Goal: Transaction & Acquisition: Purchase product/service

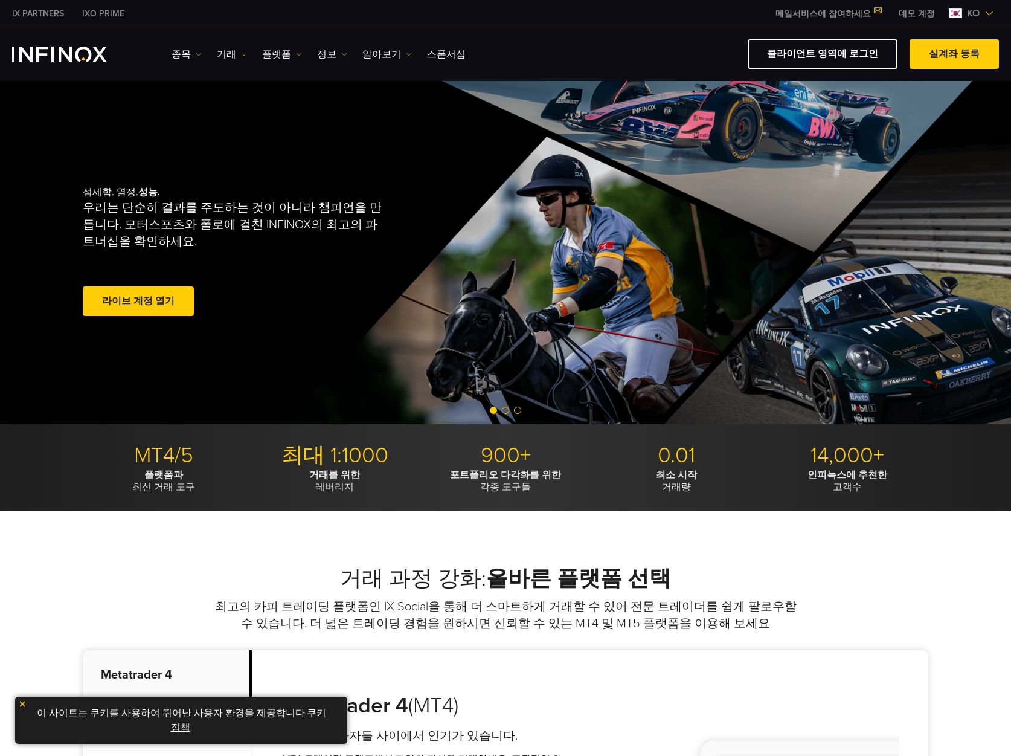
click at [839, 569] on h2 "거래 과정 강화: 올바른 플랫폼 선택" at bounding box center [506, 578] width 846 height 27
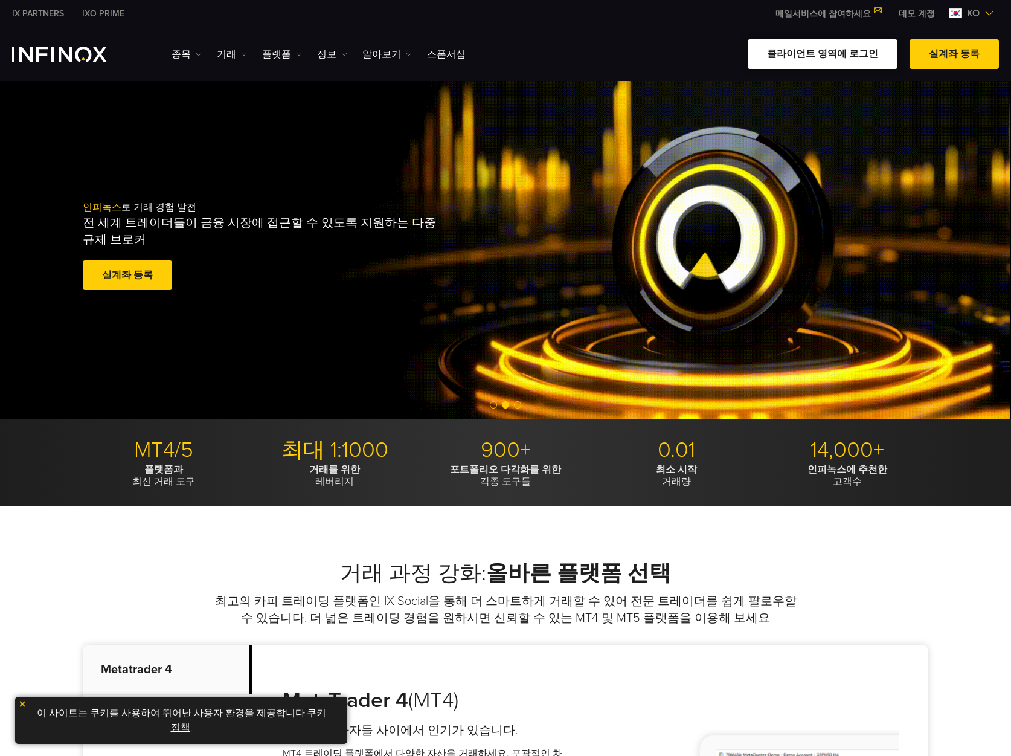
click at [830, 55] on link "클라이언트 영역에 로그인" at bounding box center [823, 54] width 150 height 30
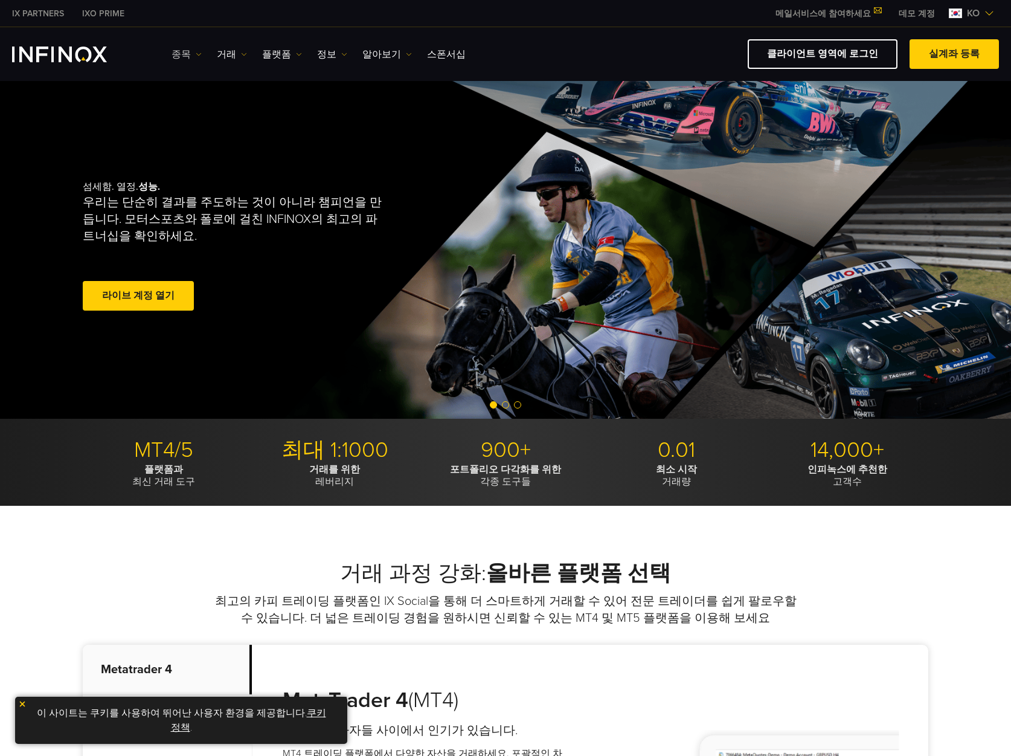
click at [183, 54] on link "종목" at bounding box center [187, 54] width 30 height 14
click at [224, 54] on link "거래" at bounding box center [232, 54] width 30 height 14
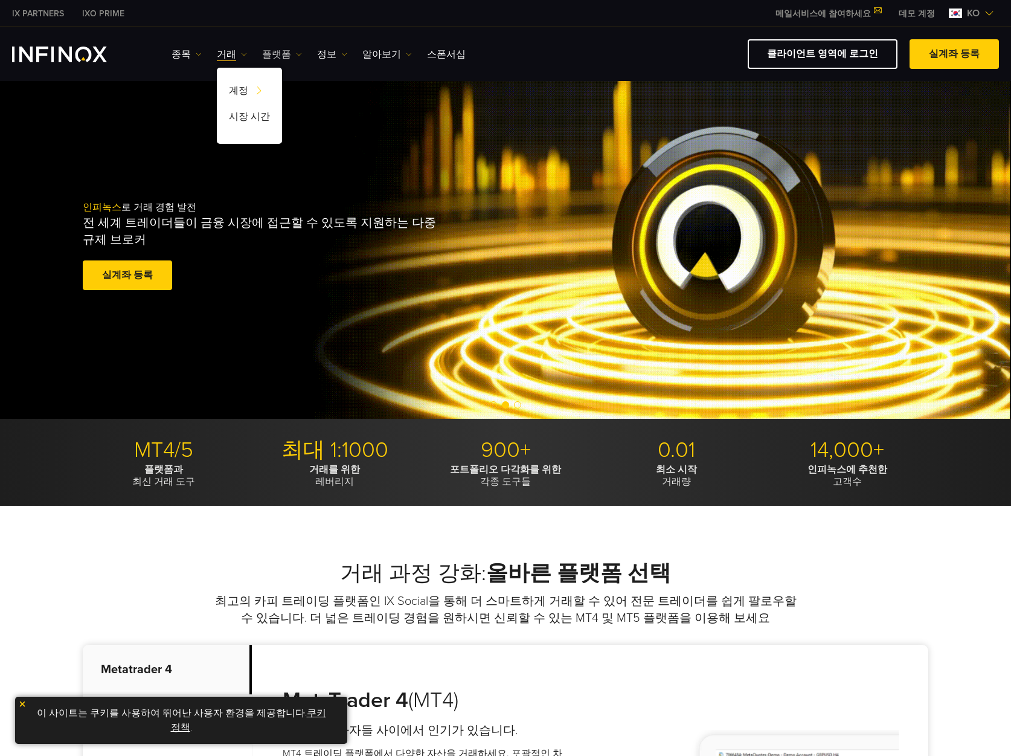
click at [268, 59] on link "플랫폼" at bounding box center [282, 54] width 40 height 14
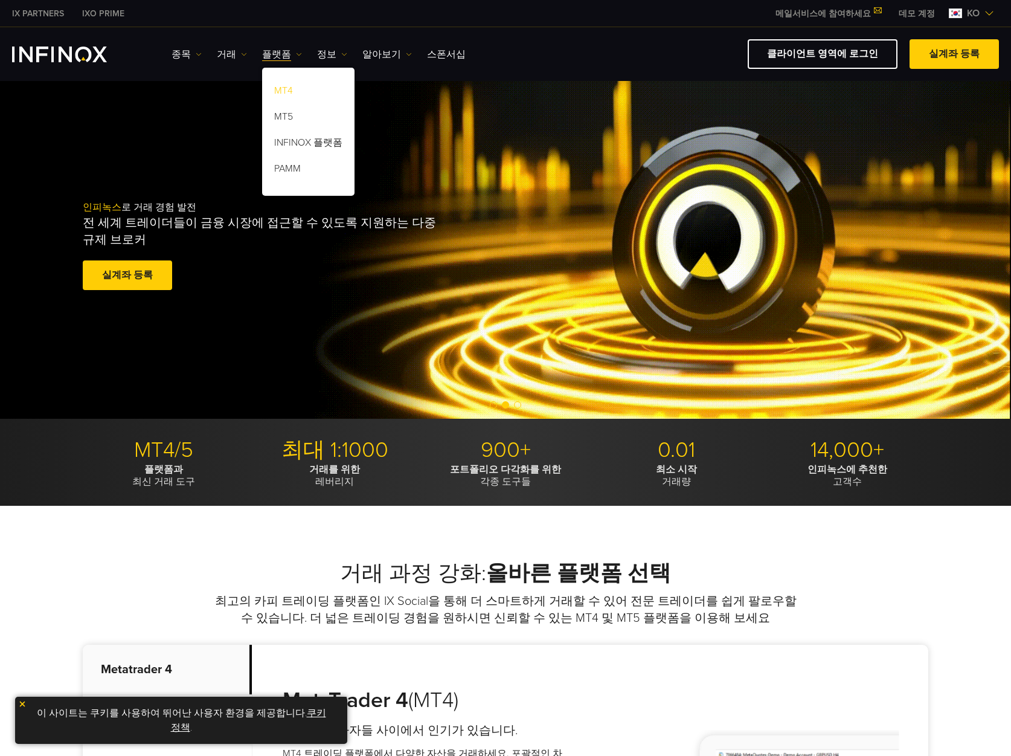
click at [286, 91] on link "MT4" at bounding box center [308, 93] width 92 height 26
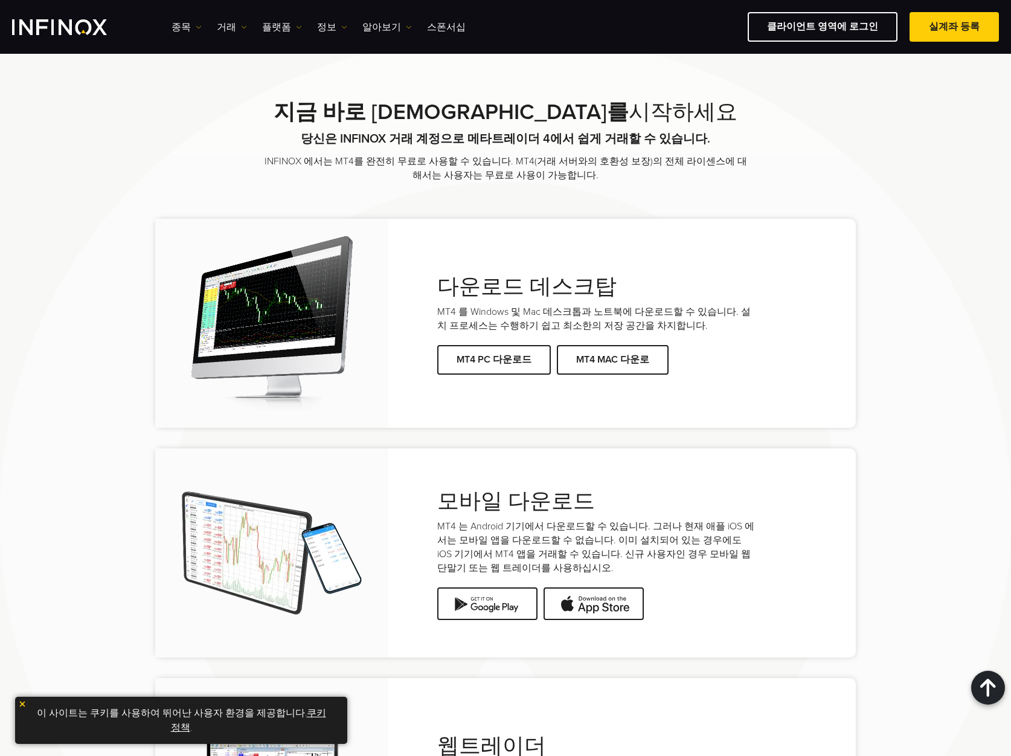
scroll to position [2235, 0]
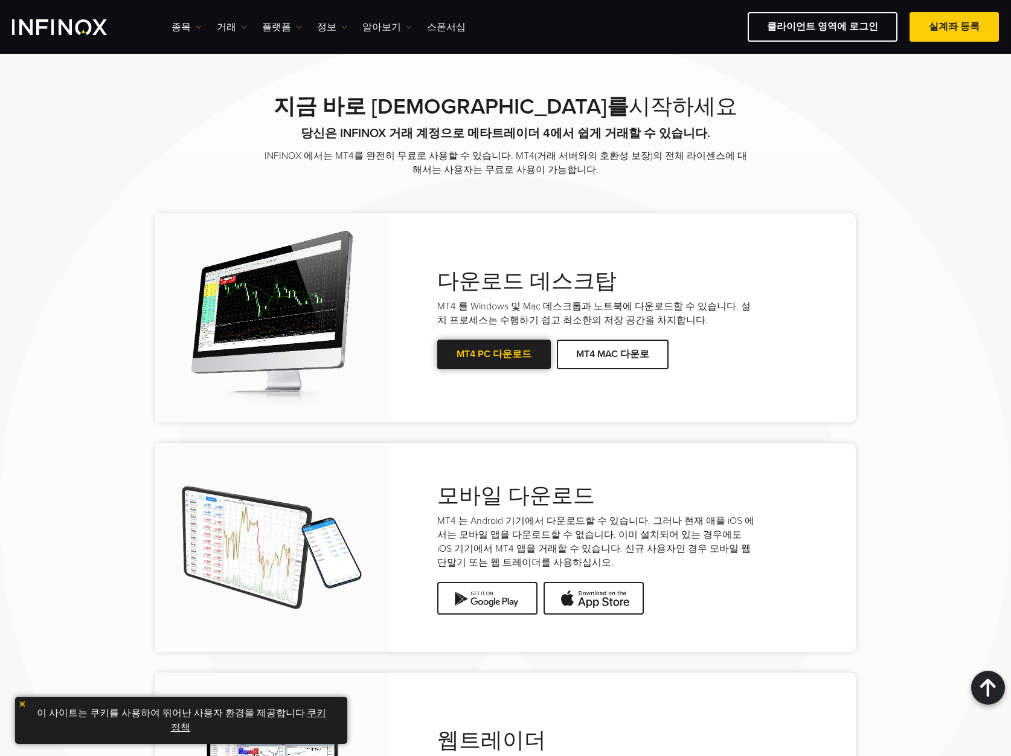
click at [494, 354] on span at bounding box center [494, 354] width 0 height 0
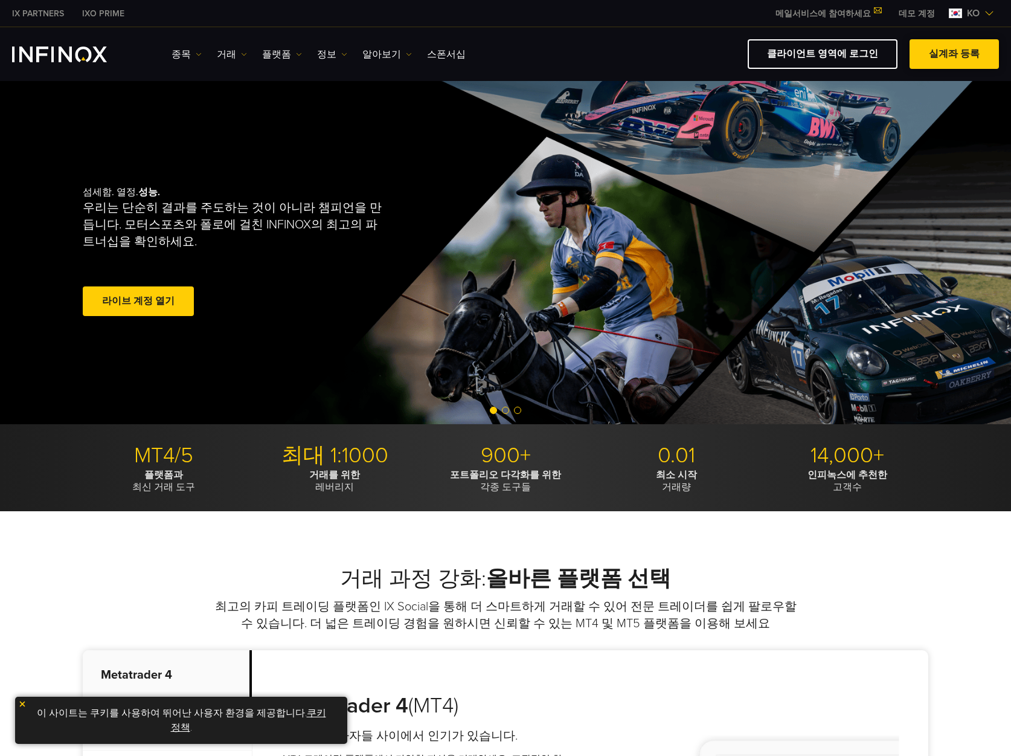
click at [950, 54] on link "실계좌 등록" at bounding box center [954, 54] width 89 height 30
